Goal: Task Accomplishment & Management: Complete application form

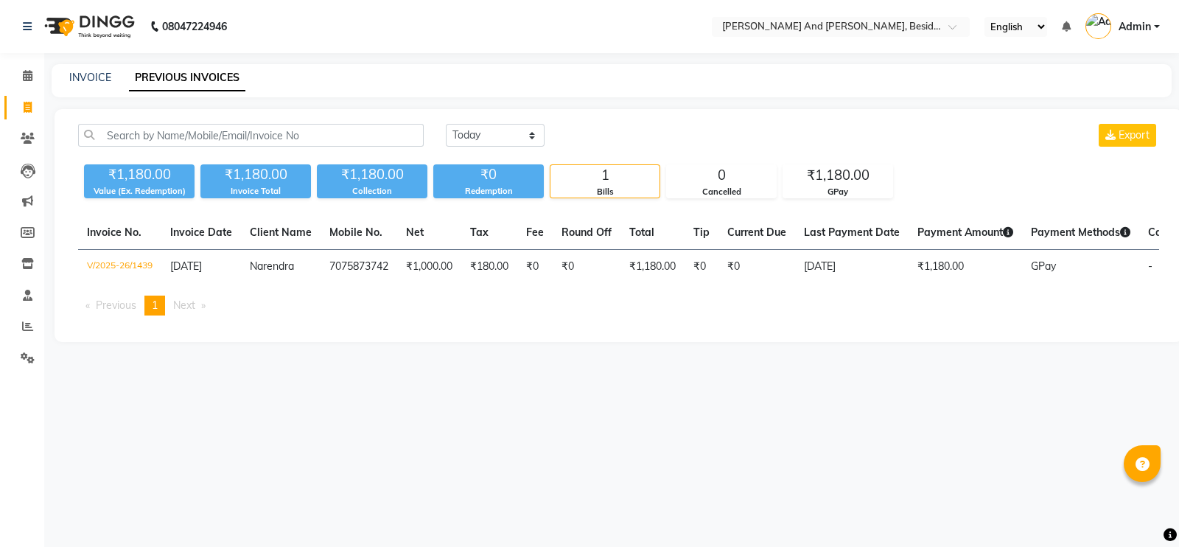
click at [96, 86] on div "INVOICE PREVIOUS INVOICES" at bounding box center [612, 80] width 1120 height 33
click at [93, 79] on link "INVOICE" at bounding box center [90, 77] width 42 height 13
select select "4907"
select select "service"
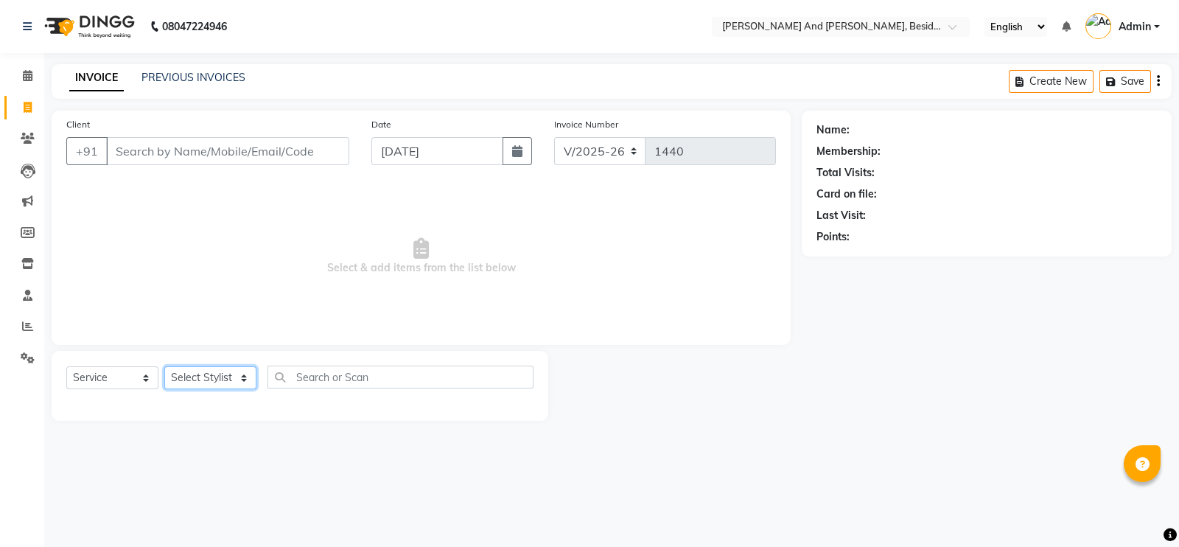
click at [239, 367] on select "Select Stylist [PERSON_NAME] [PERSON_NAME] Sanib [PERSON_NAME] [PERSON_NAME] [P…" at bounding box center [210, 377] width 92 height 23
select select "69664"
click at [164, 367] on select "Select Stylist [PERSON_NAME] [PERSON_NAME] Sanib [PERSON_NAME] [PERSON_NAME] [P…" at bounding box center [210, 377] width 92 height 23
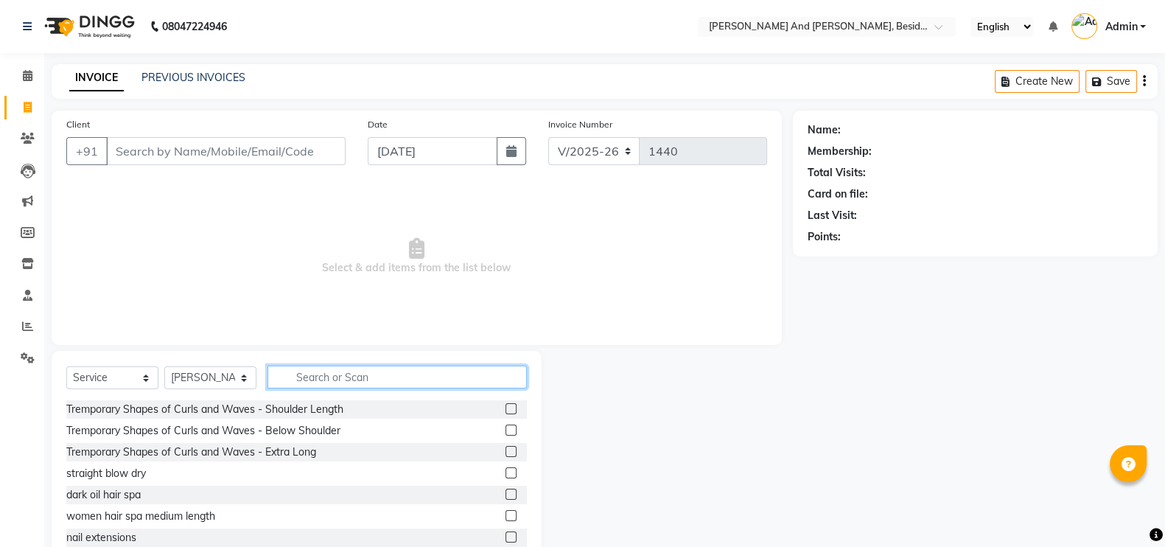
click at [313, 374] on input "text" at bounding box center [397, 377] width 259 height 23
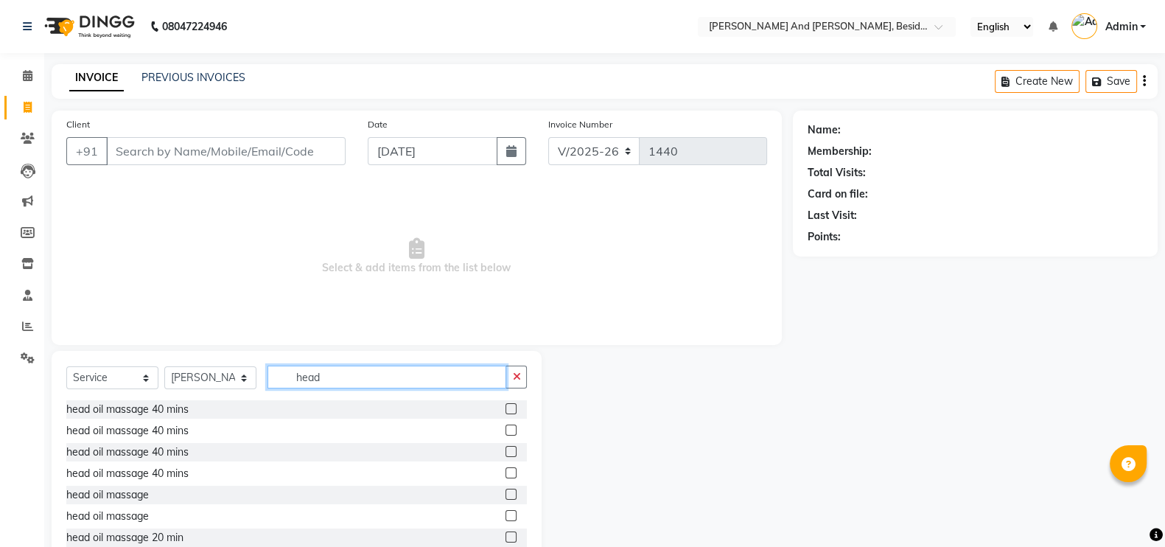
type input "head"
click at [251, 472] on div "head oil massage 40 mins" at bounding box center [296, 473] width 461 height 18
click at [251, 464] on div "head oil massage 40 mins" at bounding box center [296, 473] width 461 height 18
click at [506, 517] on label at bounding box center [511, 515] width 11 height 11
click at [506, 517] on input "checkbox" at bounding box center [511, 516] width 10 height 10
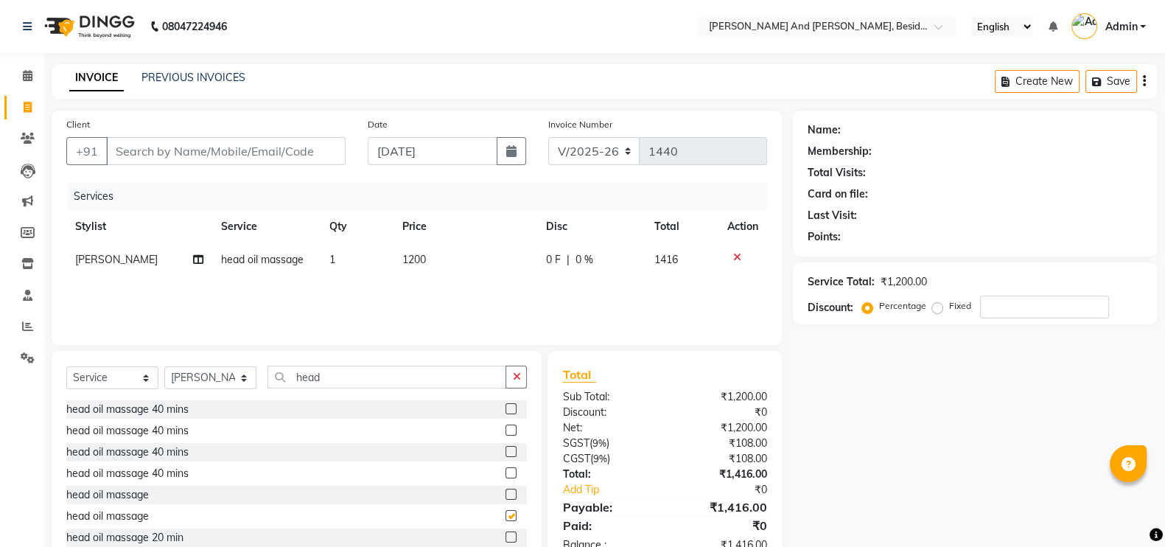
checkbox input "false"
click at [446, 247] on td "1200" at bounding box center [466, 259] width 144 height 33
click at [473, 278] on td "1200" at bounding box center [468, 271] width 110 height 56
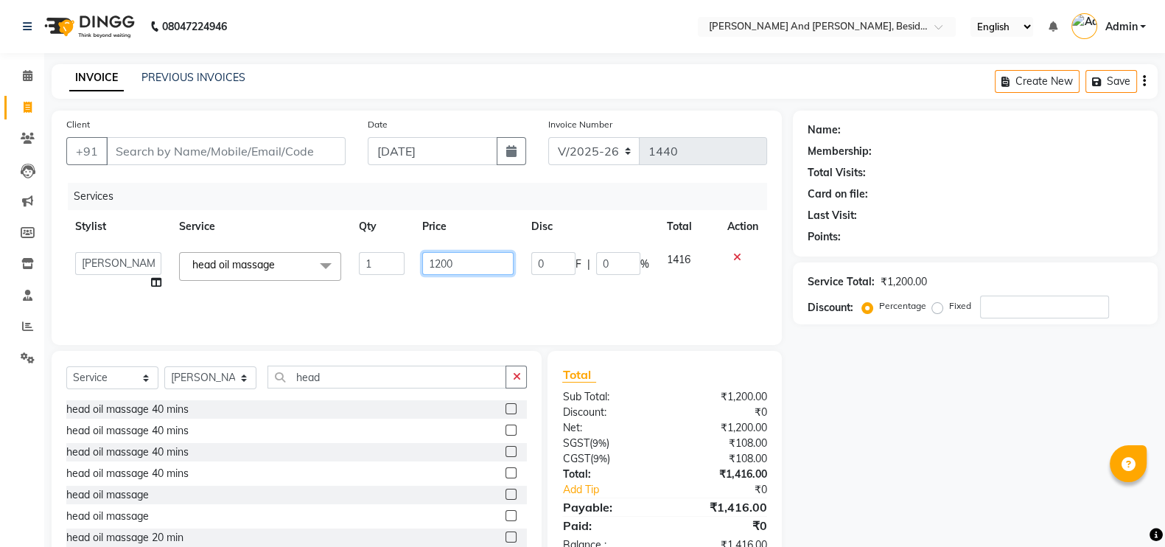
click at [470, 274] on input "1200" at bounding box center [468, 263] width 92 height 23
type input "1"
type input "600"
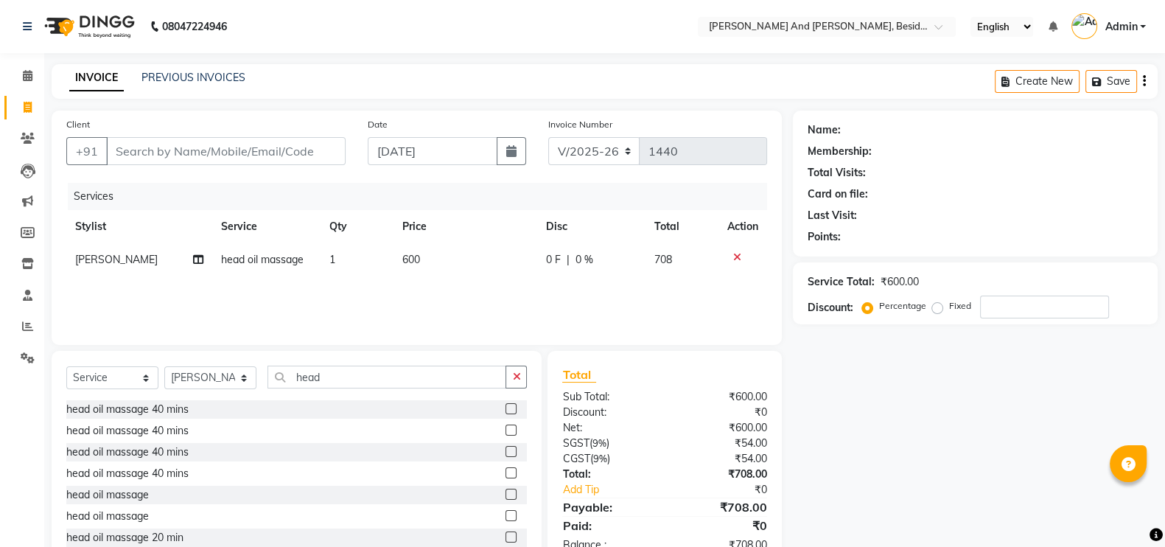
click at [468, 296] on div "Services Stylist Service Qty Price Disc Total Action Ali head oil massage 1 600…" at bounding box center [416, 256] width 701 height 147
click at [332, 377] on input "head" at bounding box center [387, 377] width 239 height 23
type input "h"
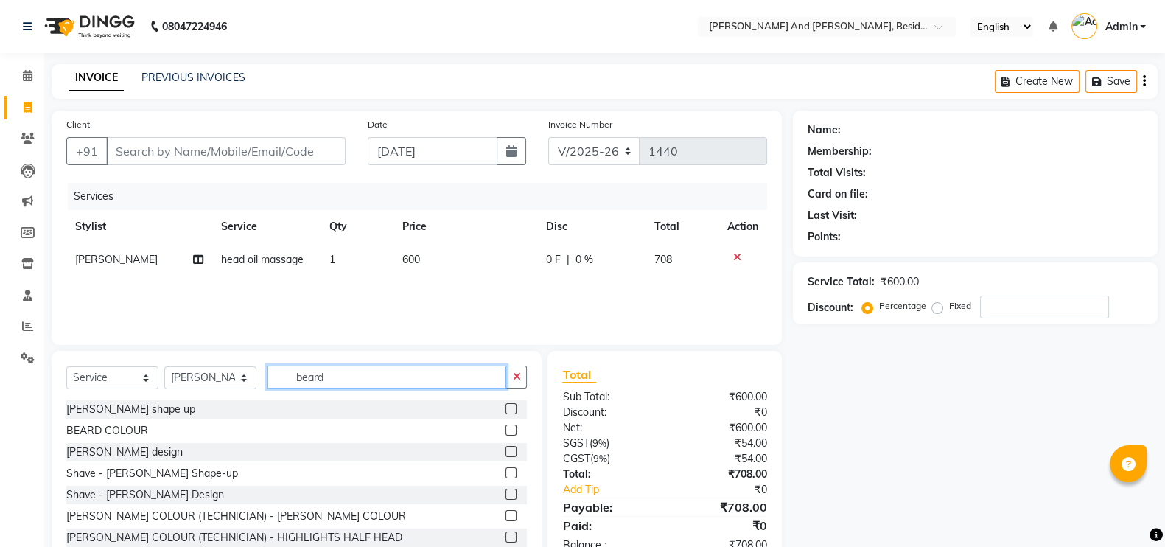
type input "beard"
click at [506, 408] on label at bounding box center [511, 408] width 11 height 11
click at [506, 408] on input "checkbox" at bounding box center [511, 410] width 10 height 10
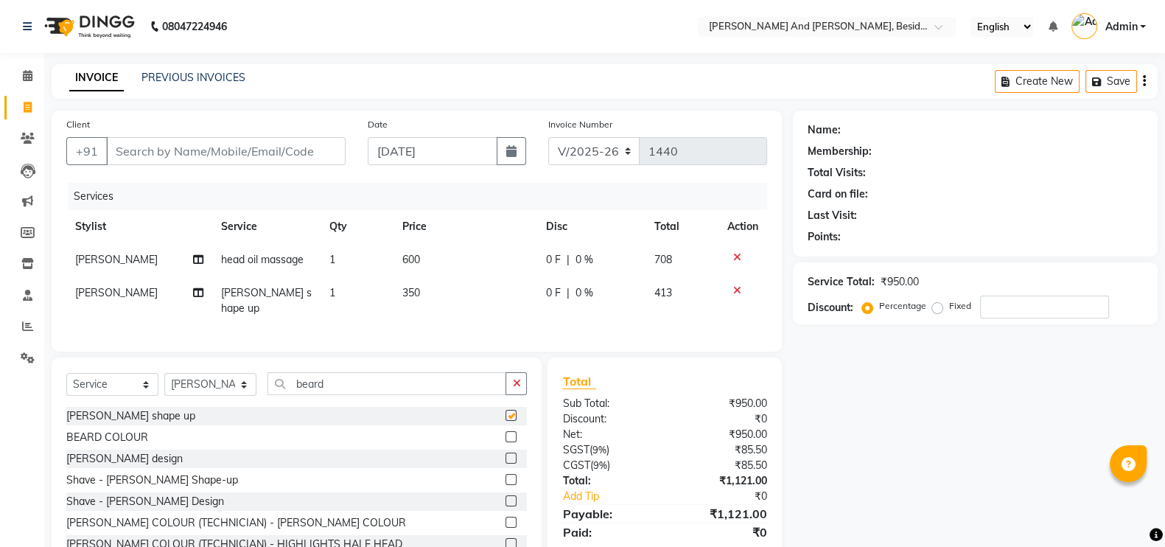
checkbox input "false"
click at [350, 375] on input "beard" at bounding box center [387, 383] width 239 height 23
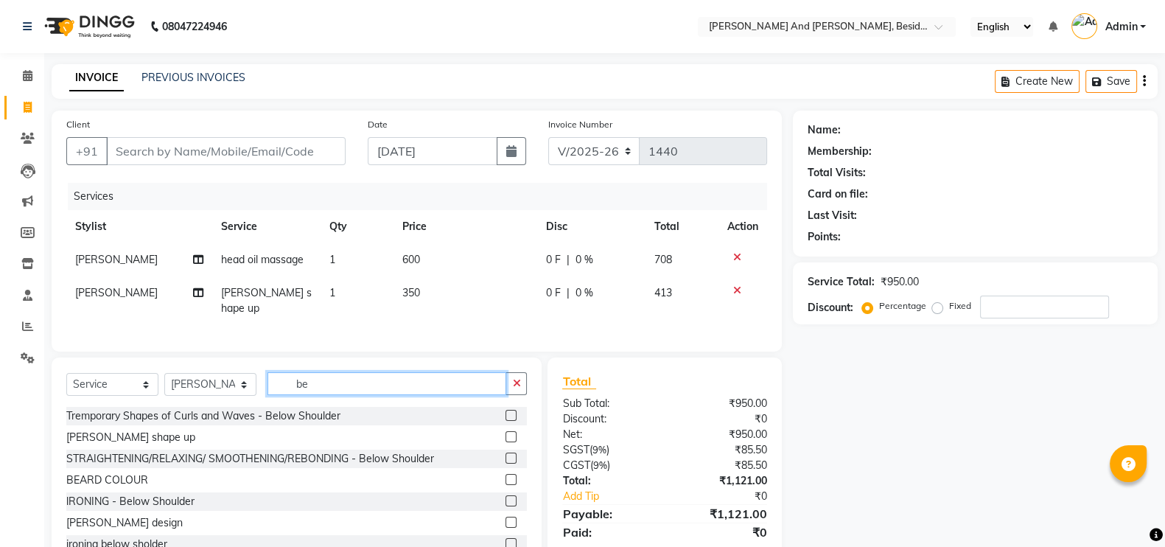
type input "b"
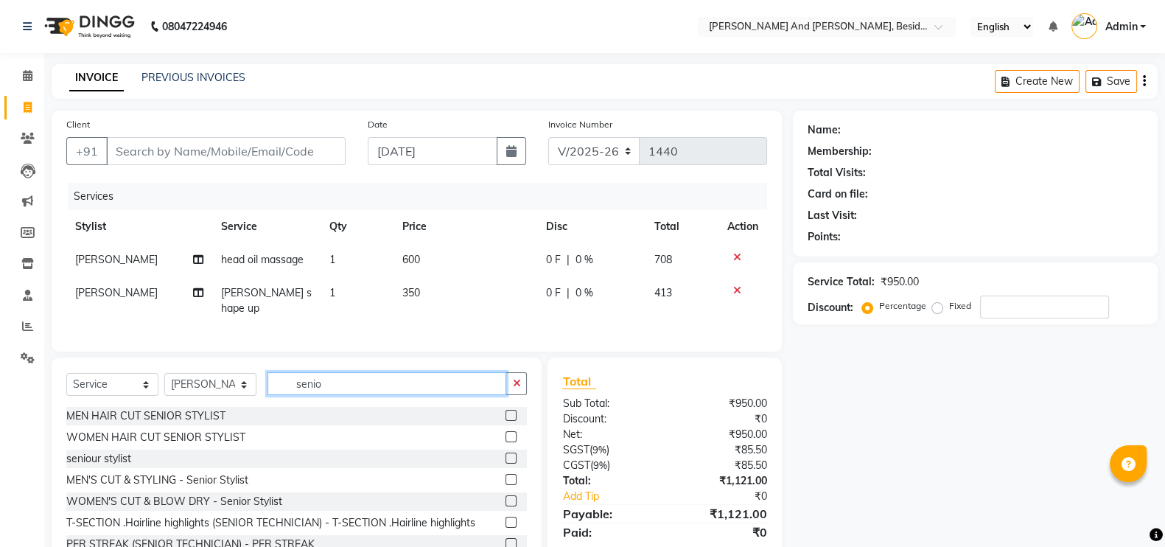
type input "senio"
click at [506, 415] on label at bounding box center [511, 415] width 11 height 11
click at [506, 415] on input "checkbox" at bounding box center [511, 416] width 10 height 10
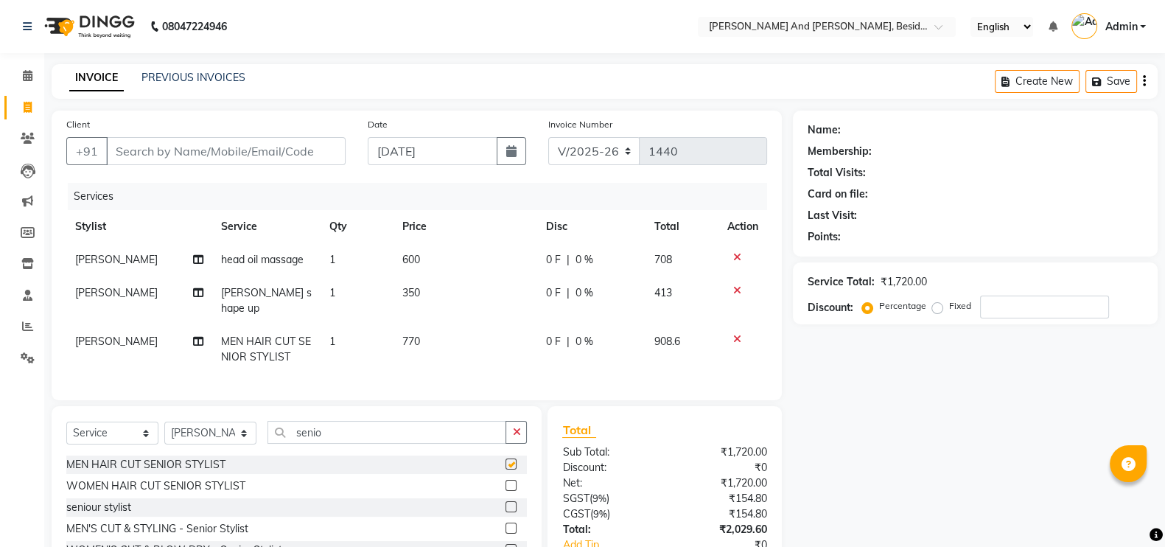
checkbox input "false"
click at [158, 146] on input "Client" at bounding box center [226, 151] width 240 height 28
type input "8"
type input "0"
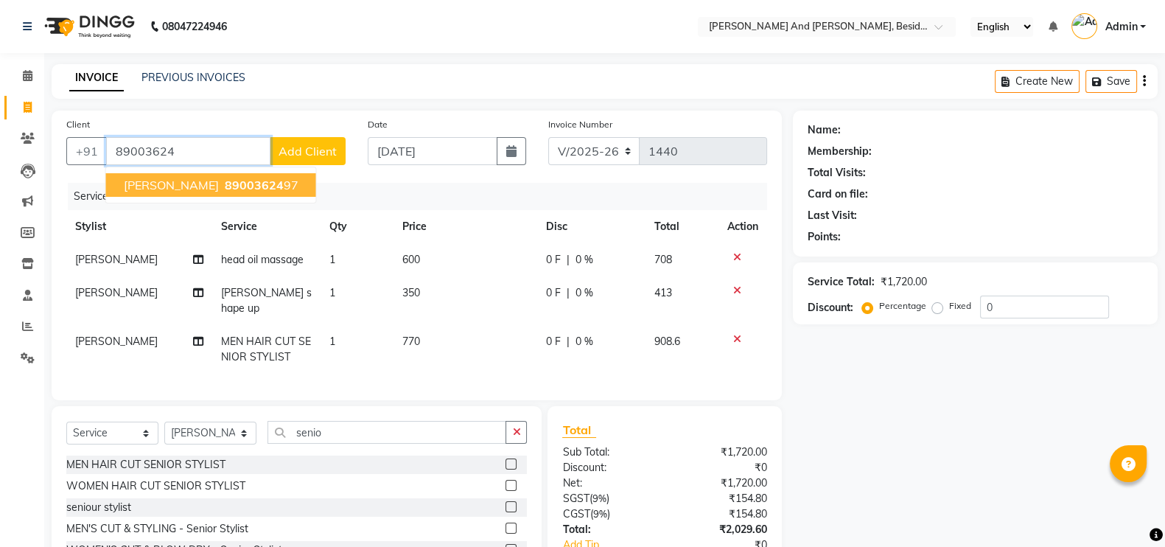
click at [157, 178] on span "[PERSON_NAME]" at bounding box center [171, 185] width 95 height 15
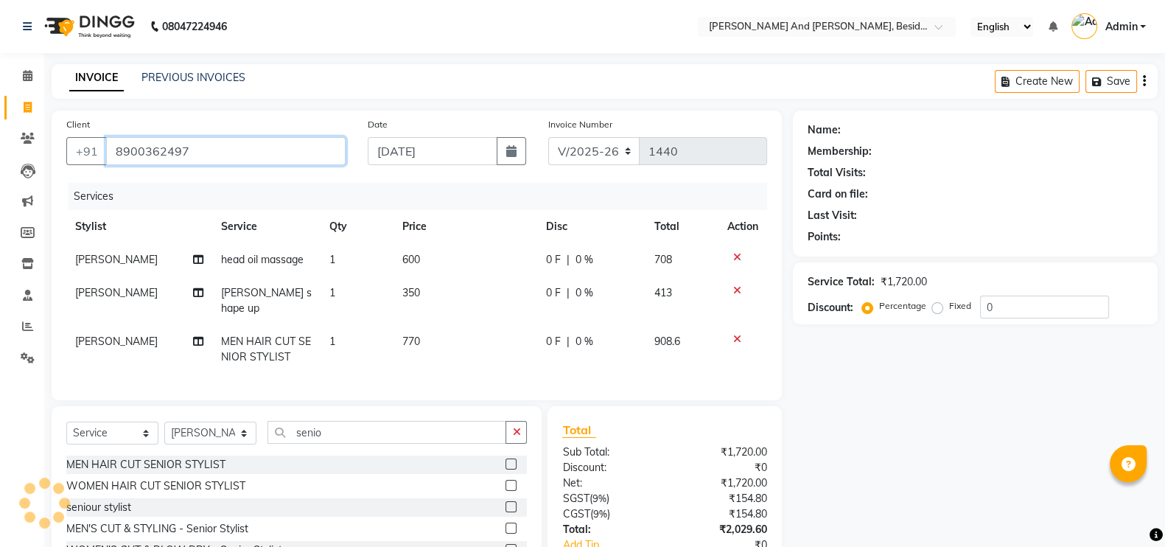
type input "8900362497"
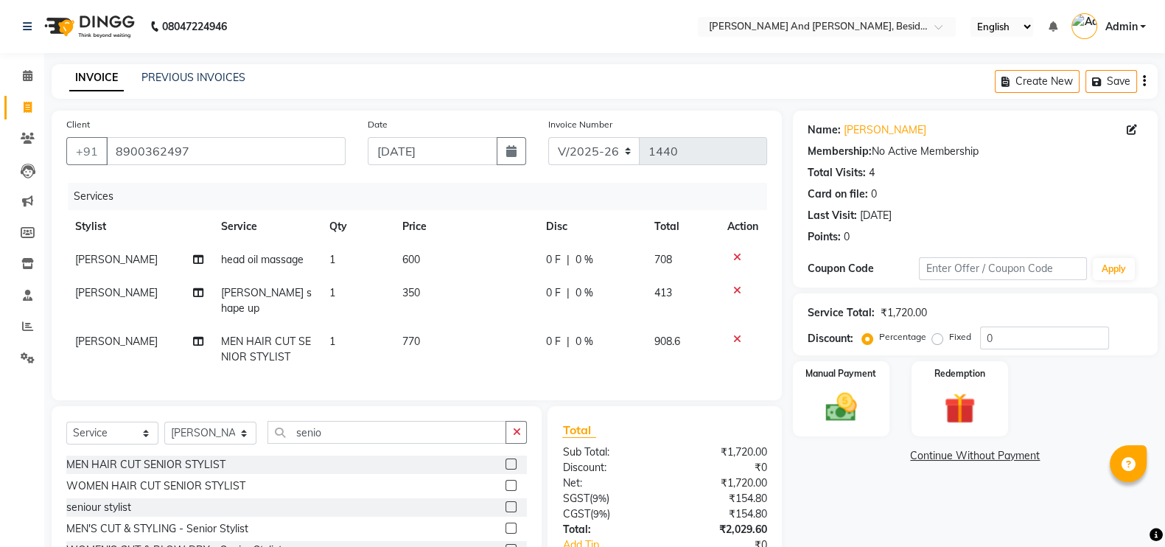
click at [736, 334] on icon at bounding box center [737, 339] width 8 height 10
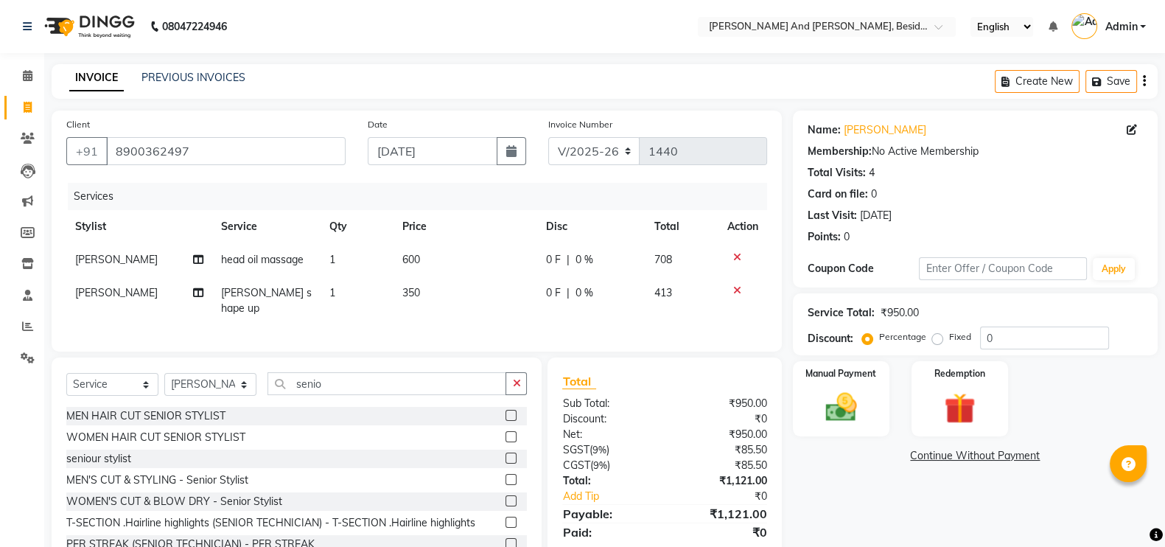
scroll to position [49, 0]
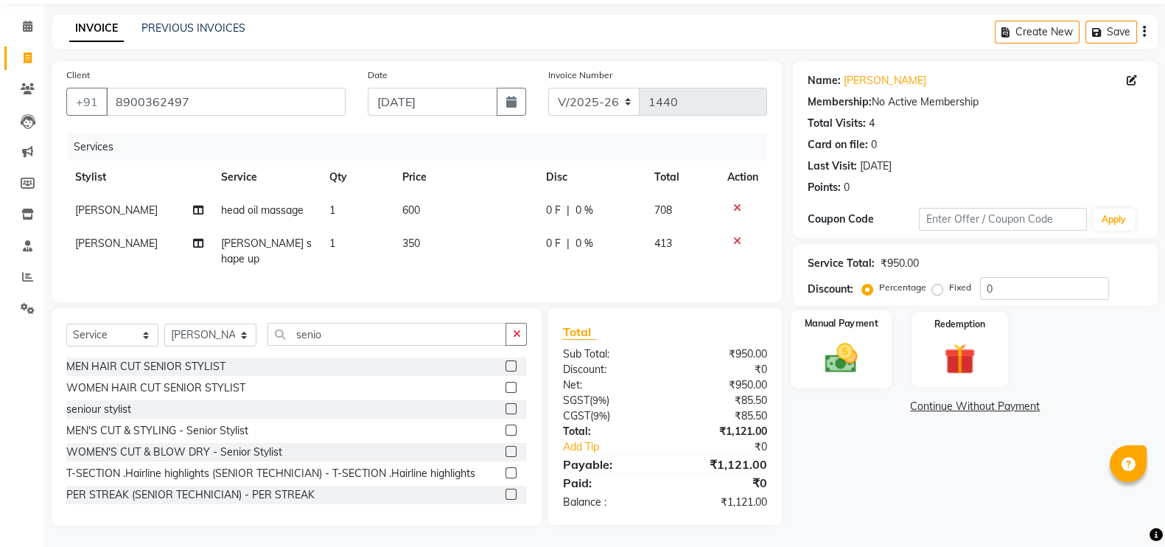
click at [811, 347] on div "Manual Payment" at bounding box center [841, 349] width 101 height 78
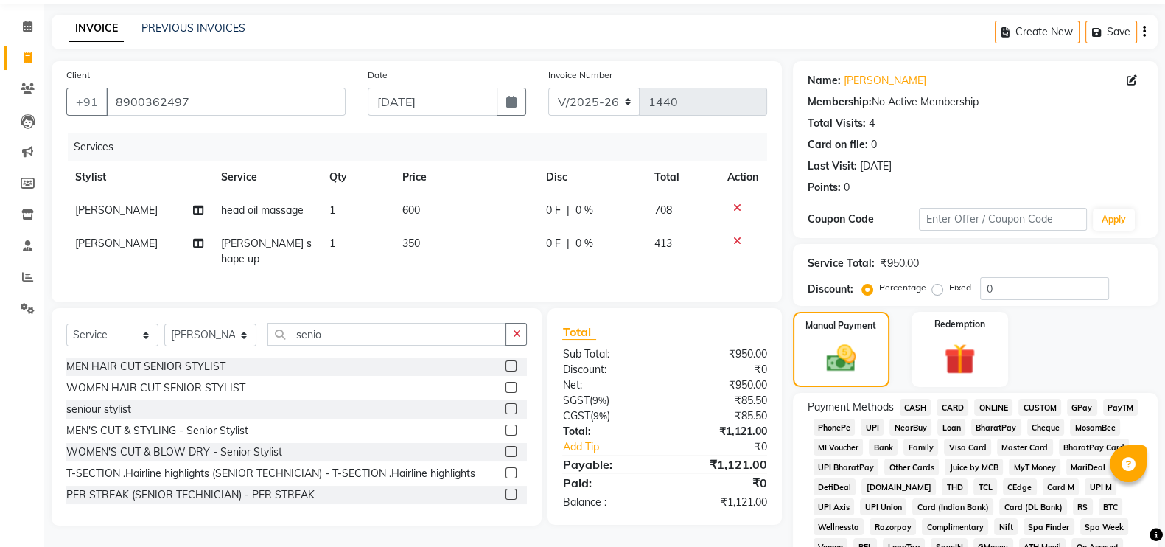
click at [1081, 407] on span "GPay" at bounding box center [1082, 407] width 30 height 17
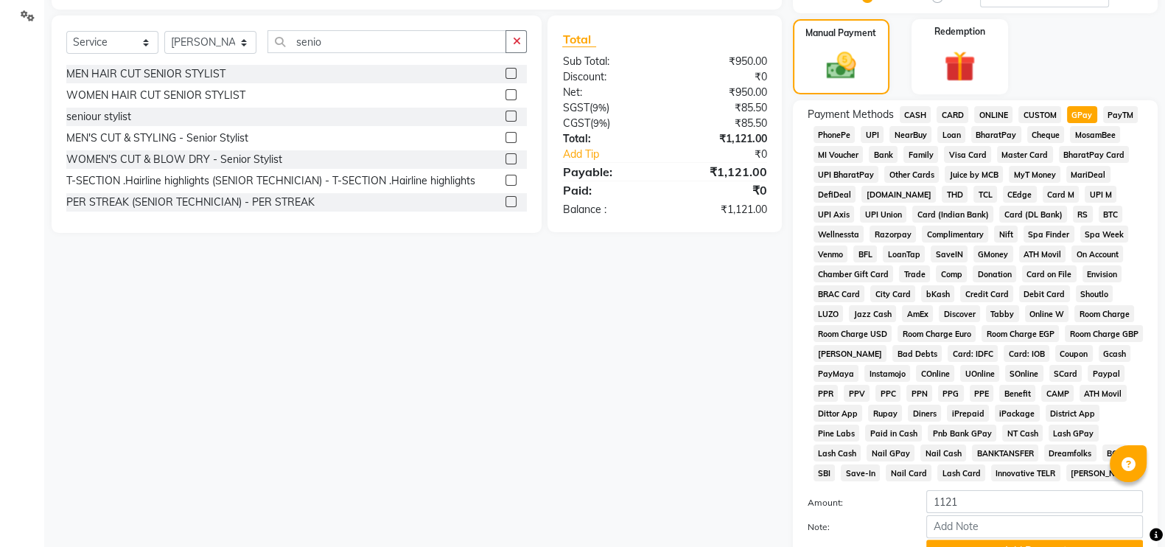
scroll to position [476, 0]
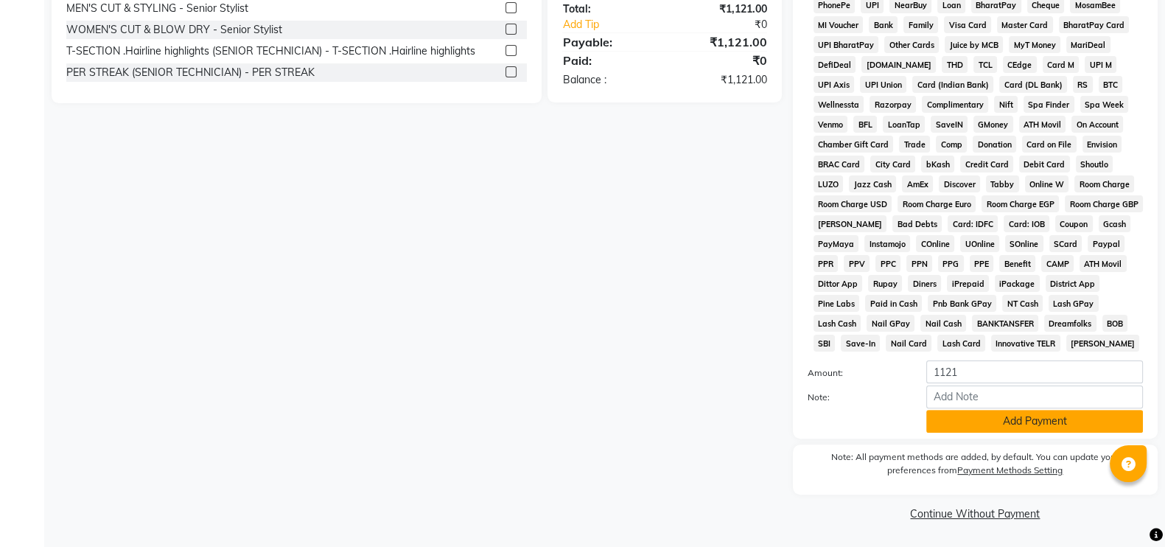
click at [1024, 422] on button "Add Payment" at bounding box center [1034, 421] width 217 height 23
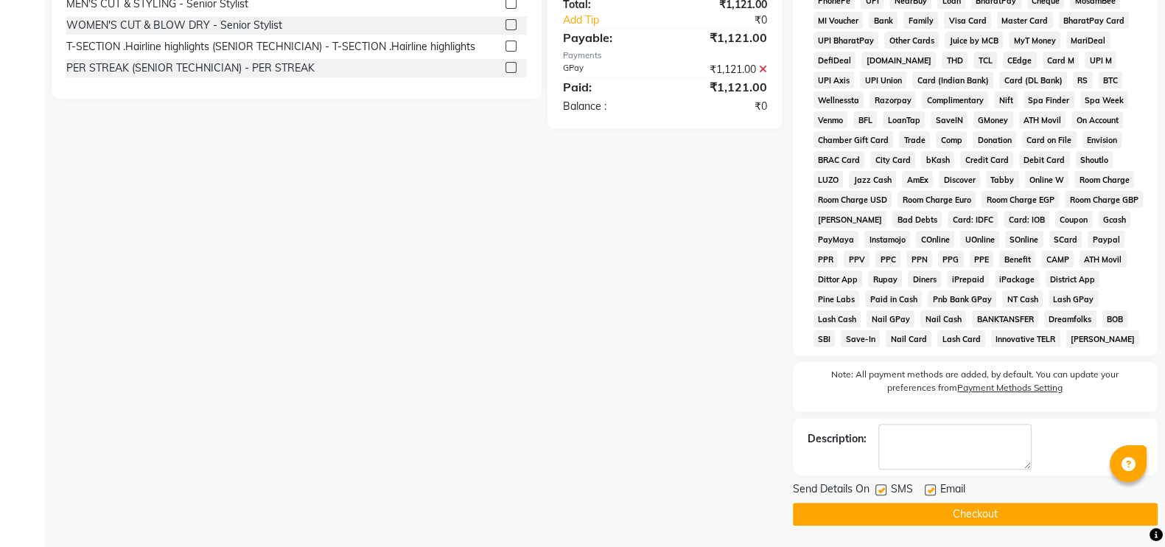
click at [967, 509] on button "Checkout" at bounding box center [975, 514] width 365 height 23
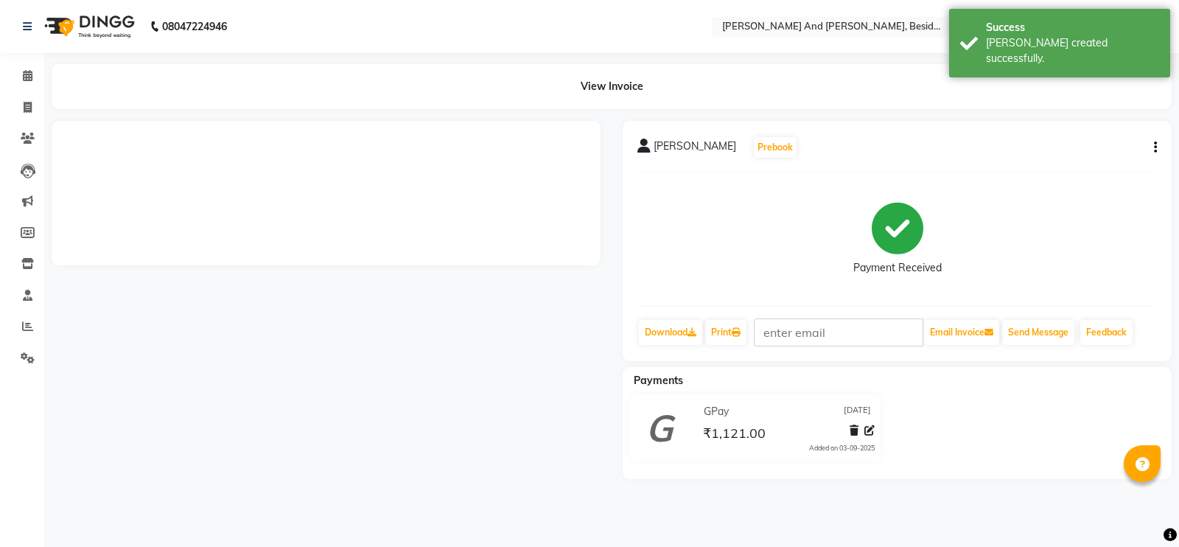
click at [548, 63] on div "08047224946 Select Location × [PERSON_NAME] And [PERSON_NAME], Besides Hp Petro…" at bounding box center [589, 273] width 1179 height 547
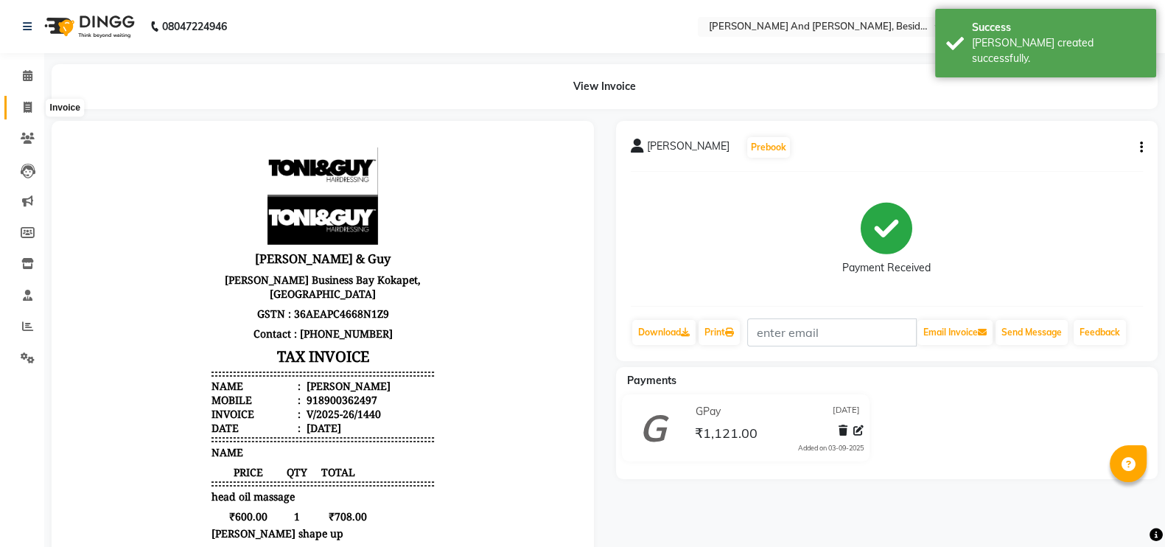
click at [19, 104] on span at bounding box center [28, 107] width 26 height 17
select select "4907"
select select "service"
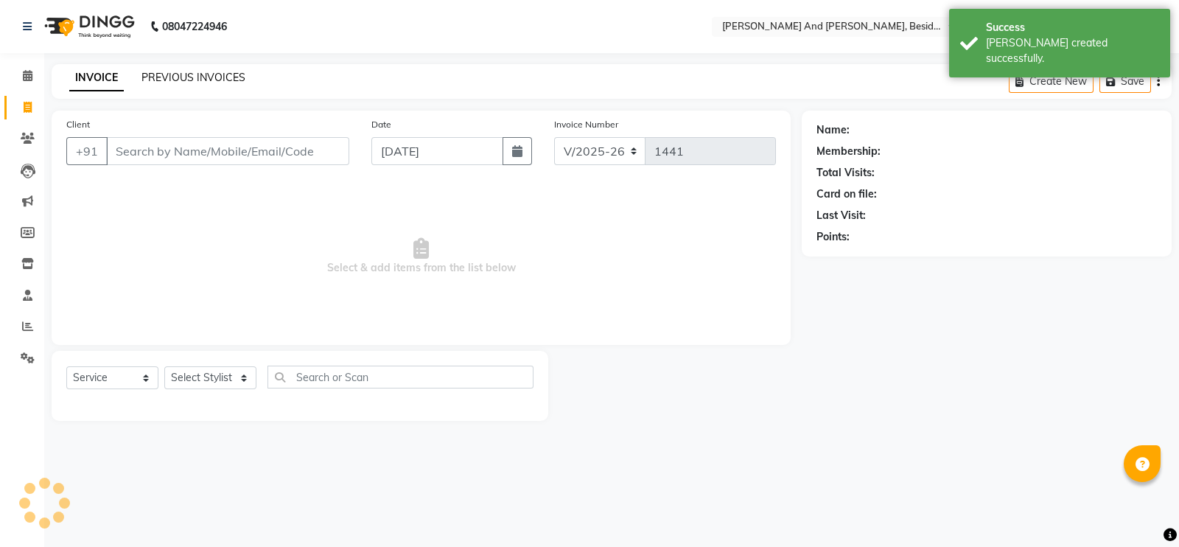
click at [181, 83] on link "PREVIOUS INVOICES" at bounding box center [193, 77] width 104 height 13
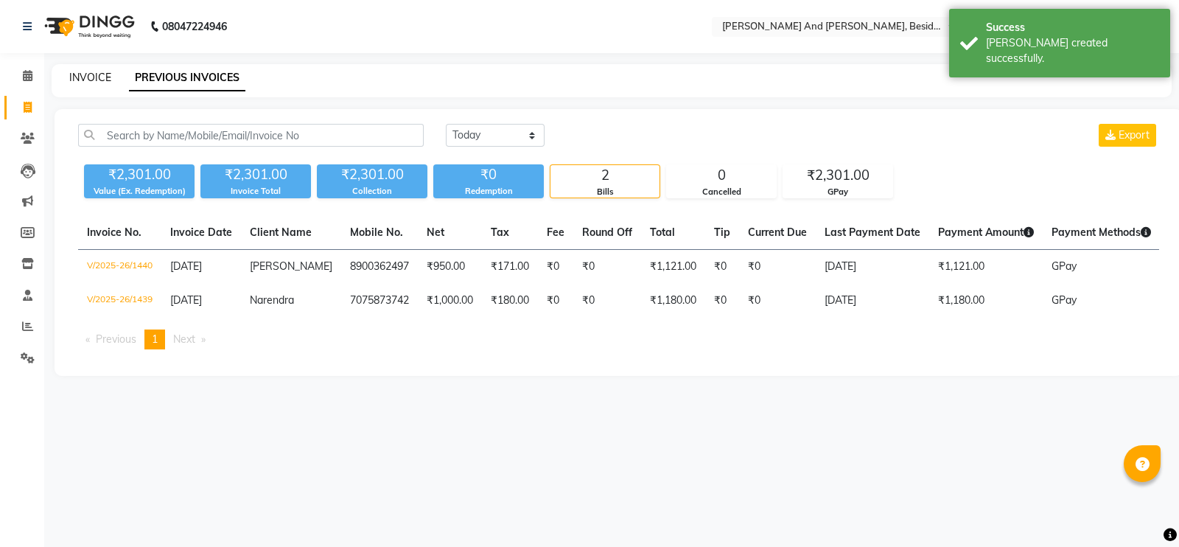
click at [99, 79] on link "INVOICE" at bounding box center [90, 77] width 42 height 13
select select "4907"
select select "service"
